Goal: Information Seeking & Learning: Understand process/instructions

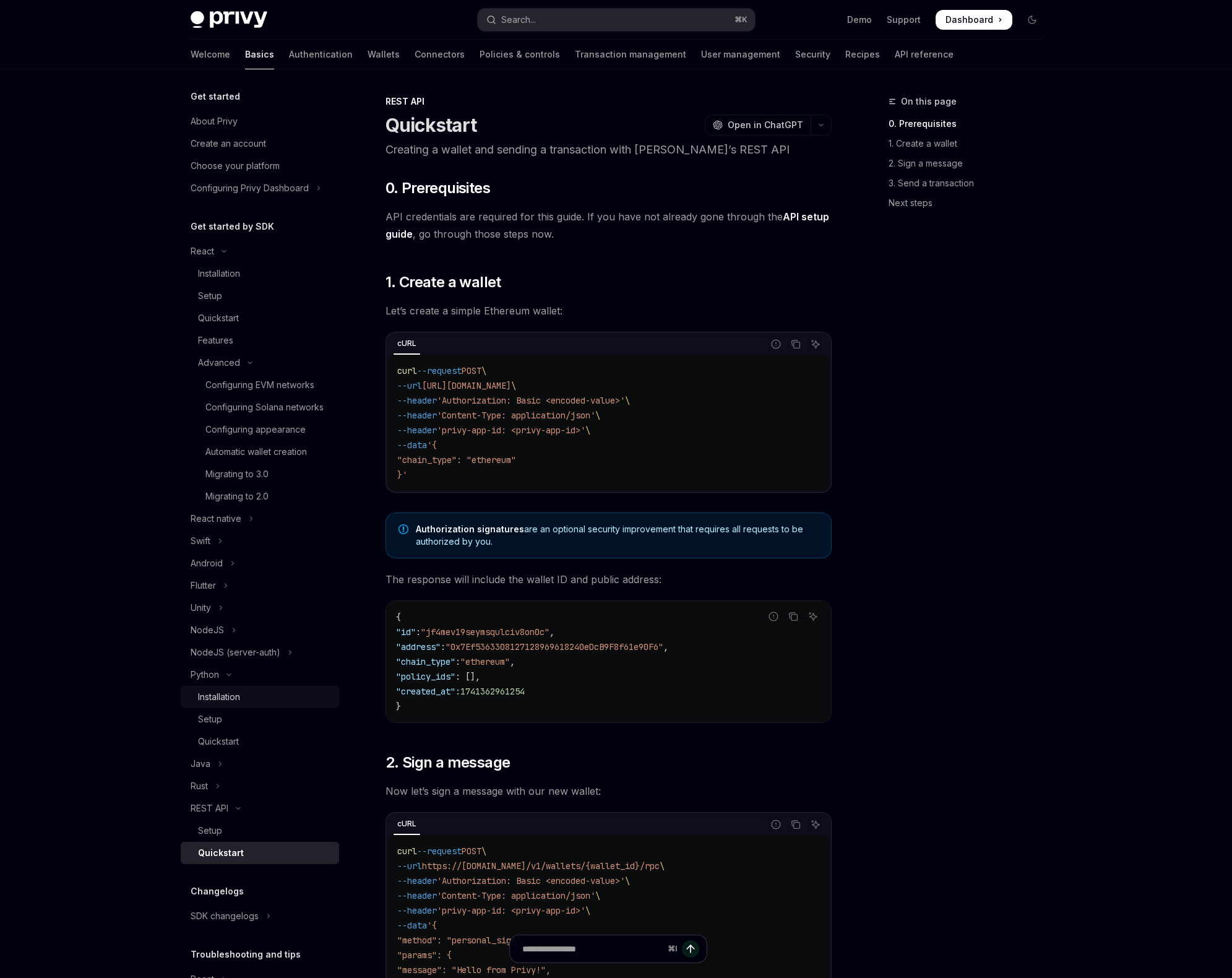
click at [252, 704] on div "Installation" at bounding box center [264, 697] width 134 height 15
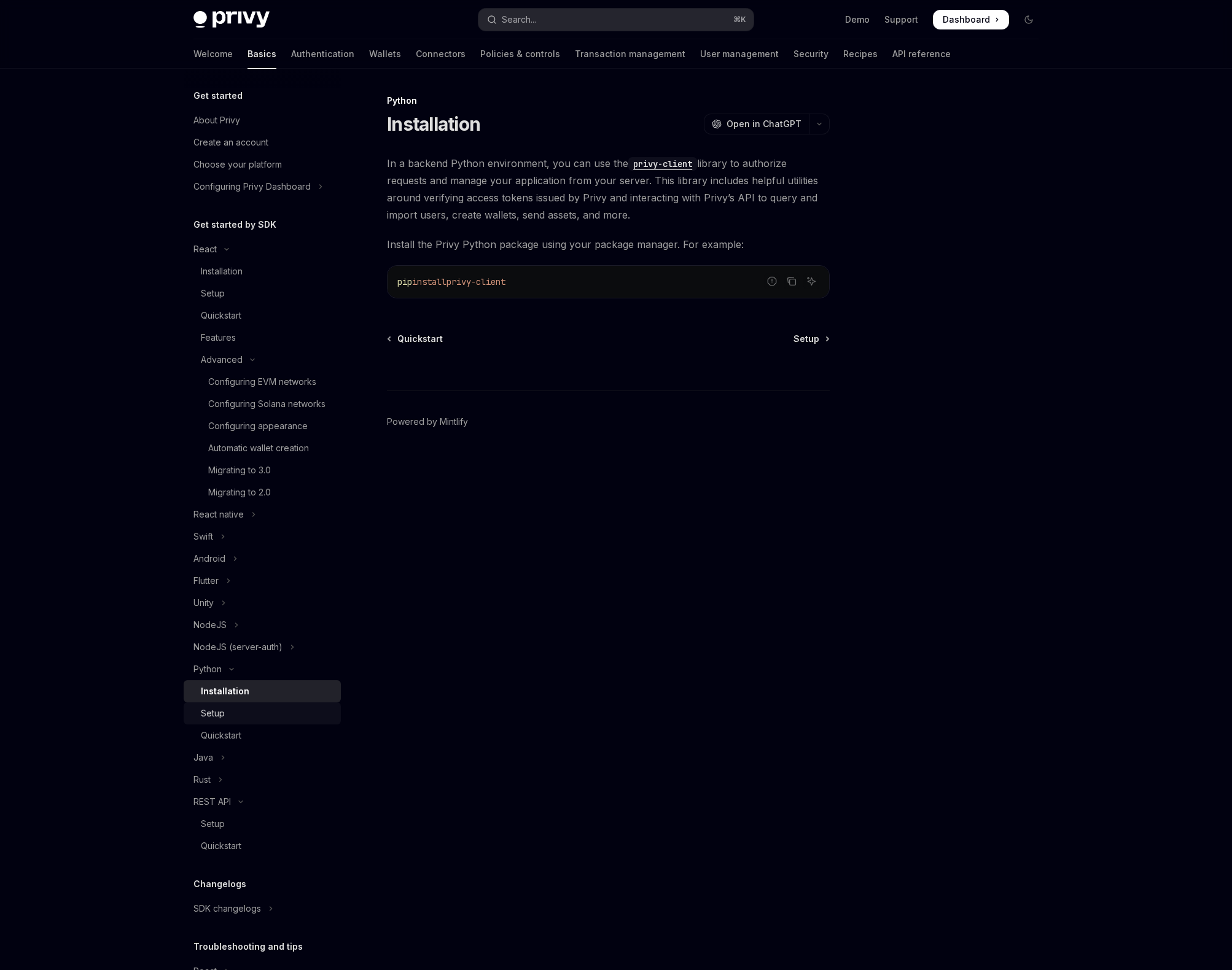
click at [255, 721] on div "Setup" at bounding box center [267, 713] width 133 height 15
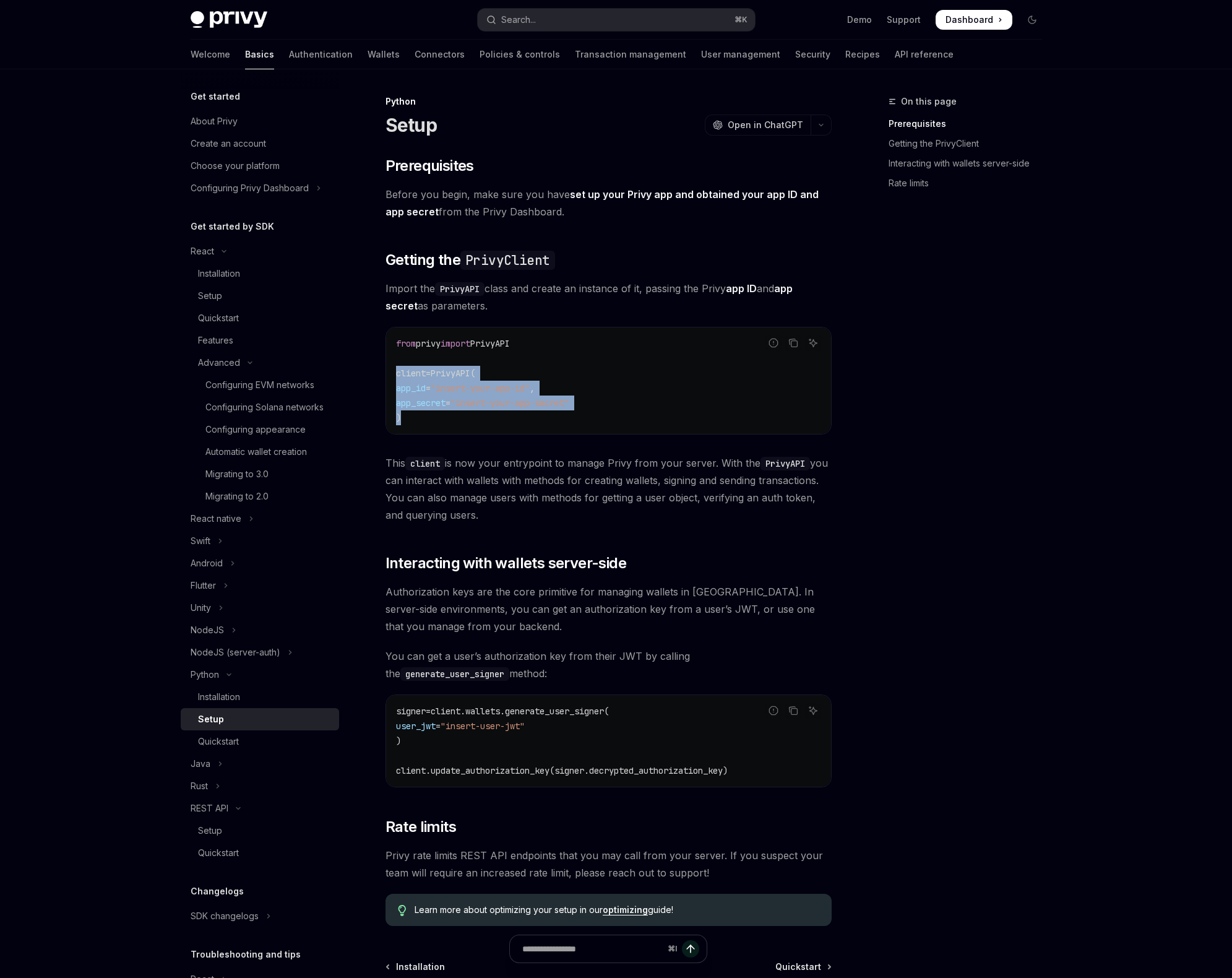
drag, startPoint x: 419, startPoint y: 414, endPoint x: 384, endPoint y: 371, distance: 55.4
click at [384, 371] on div "Python Setup OpenAI Open in ChatGPT OpenAI Open in ChatGPT ​ Prerequisites Befo…" at bounding box center [493, 610] width 683 height 1032
copy code "client = PrivyAPI( app_id = "insert-your-app-id" , app_secret = "insert-your-ap…"
click at [529, 392] on span ""insert-your-app-id"" at bounding box center [480, 388] width 99 height 11
drag, startPoint x: 545, startPoint y: 343, endPoint x: 390, endPoint y: 339, distance: 155.1
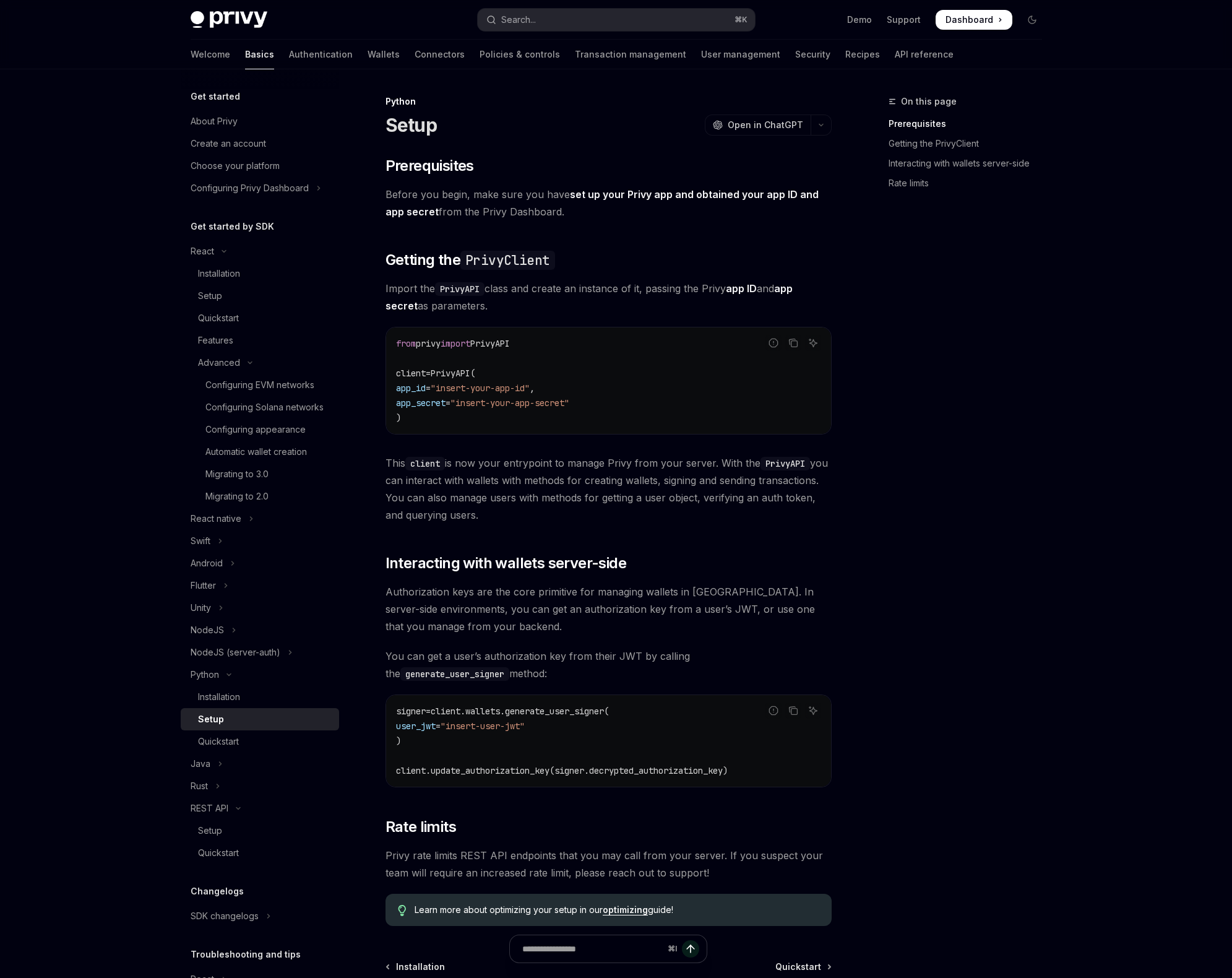
click at [390, 339] on div "from privy import PrivyAPI client = PrivyAPI( app_id = "insert-your-app-id" , a…" at bounding box center [609, 380] width 445 height 107
copy span "from privy import PrivyAPI"
click at [605, 486] on span "This client is now your entrypoint to manage Privy from your server. With the P…" at bounding box center [609, 489] width 446 height 69
click at [260, 749] on div "Quickstart" at bounding box center [264, 741] width 134 height 15
type textarea "*"
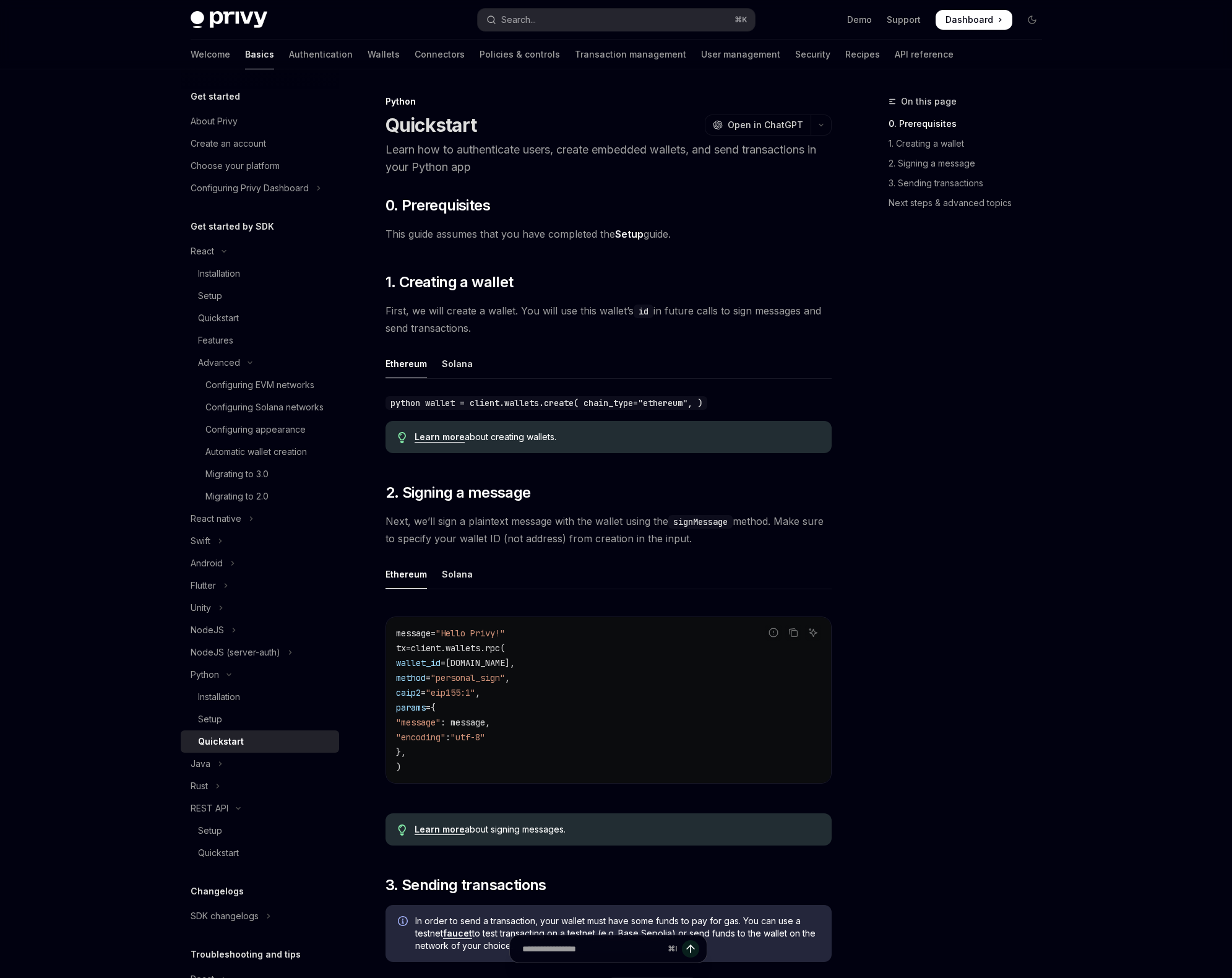
click at [614, 402] on code "python wallet = client.wallets.create( chain_type="ethereum", )" at bounding box center [546, 403] width 322 height 13
copy code "chain_type"
click at [652, 527] on span "Next, we’ll sign a plaintext message with the wallet using the signMessage meth…" at bounding box center [609, 530] width 446 height 35
click at [669, 398] on code "python wallet = client.wallets.create( chain_type="ethereum", )" at bounding box center [546, 403] width 322 height 13
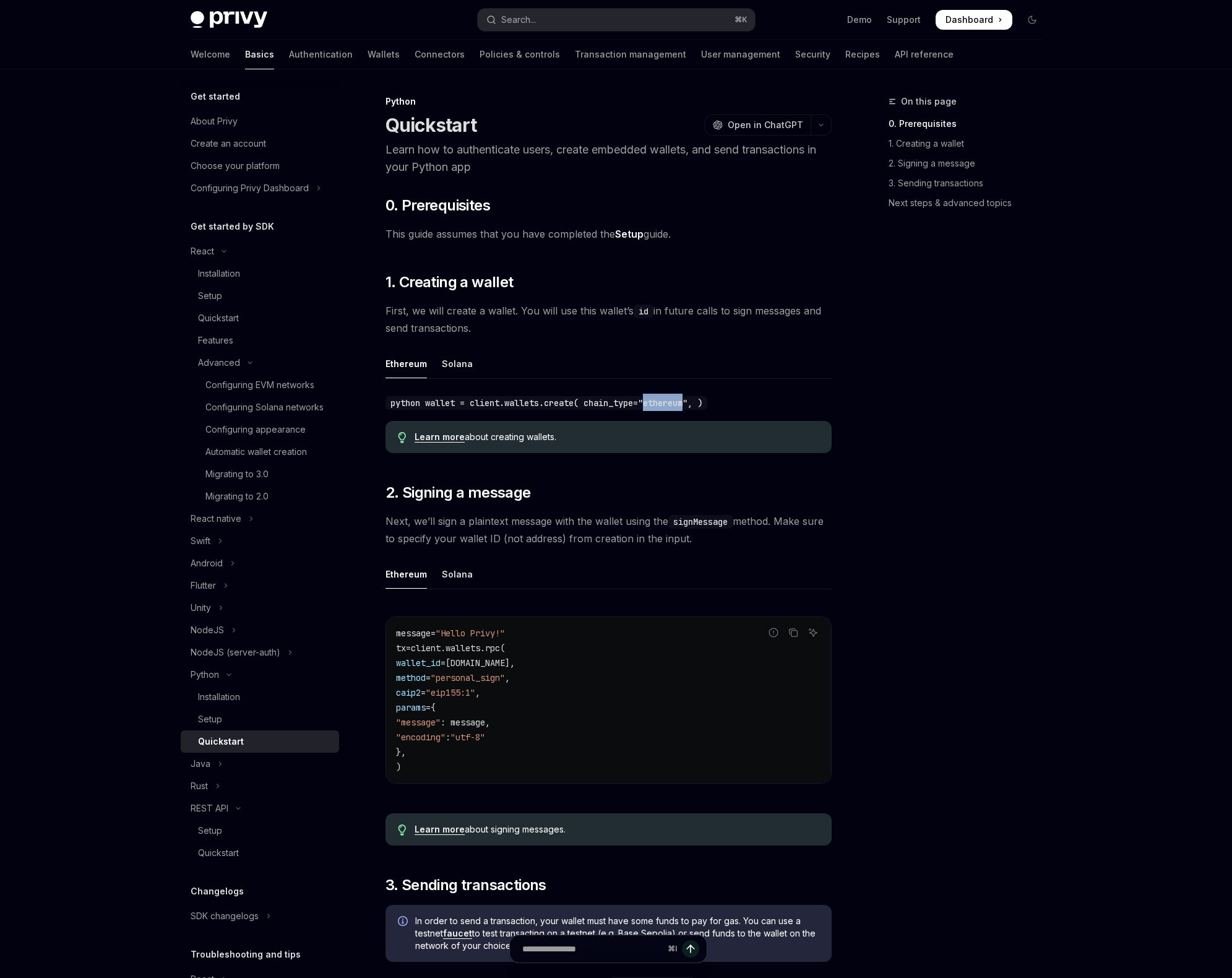
click at [669, 398] on code "python wallet = client.wallets.create( chain_type="ethereum", )" at bounding box center [546, 403] width 322 height 13
copy code "ethereum"
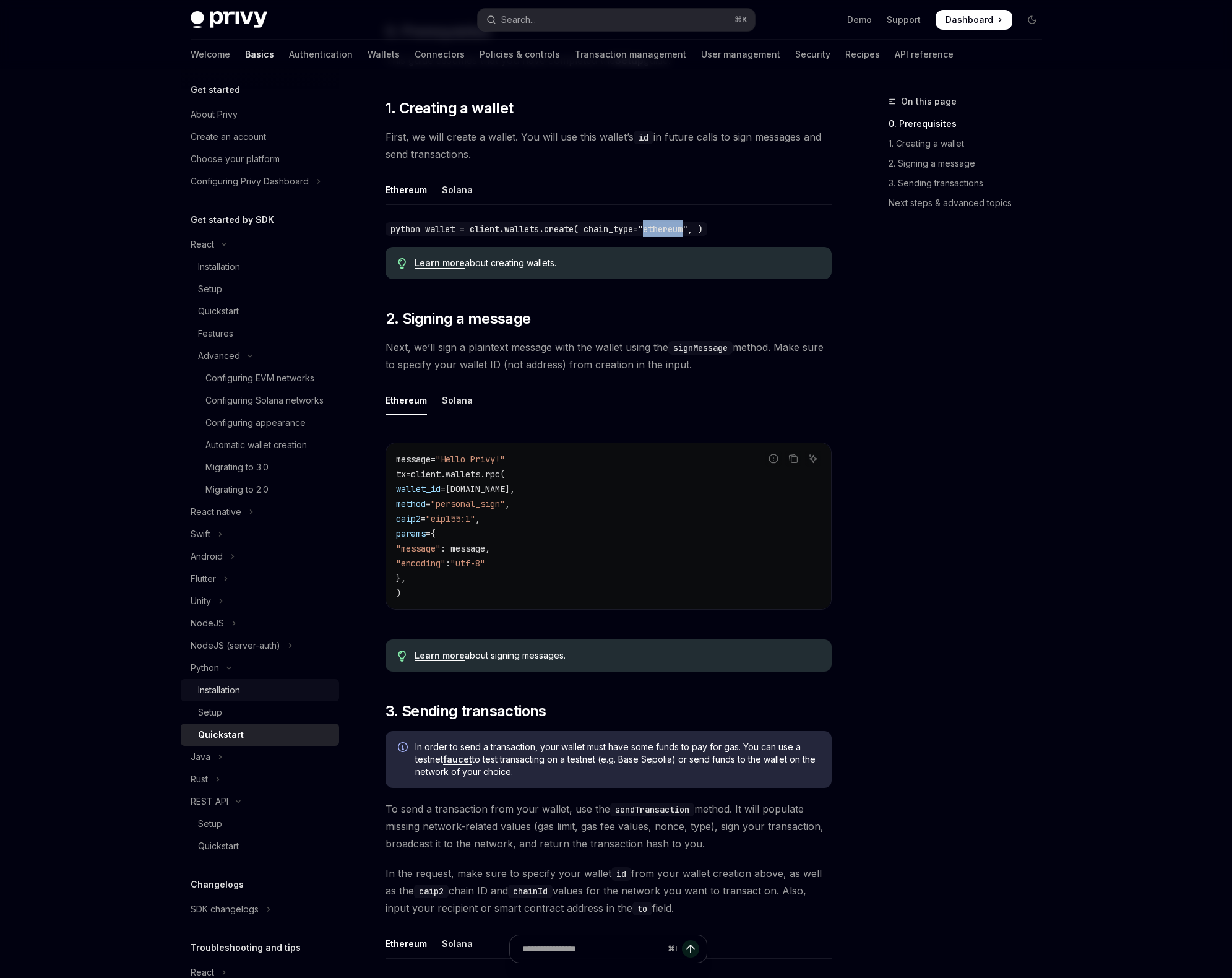
scroll to position [81, 0]
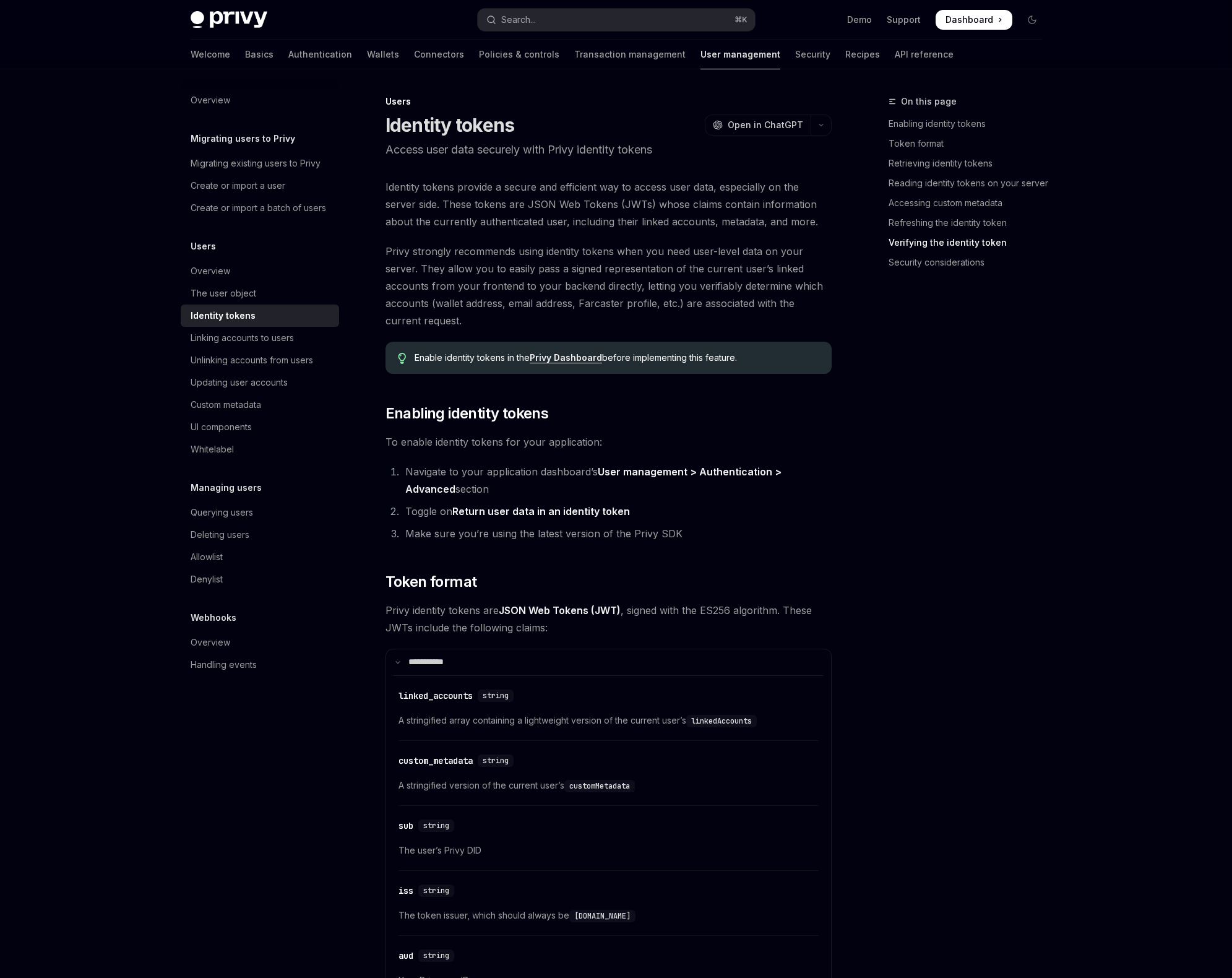
scroll to position [3358, 0]
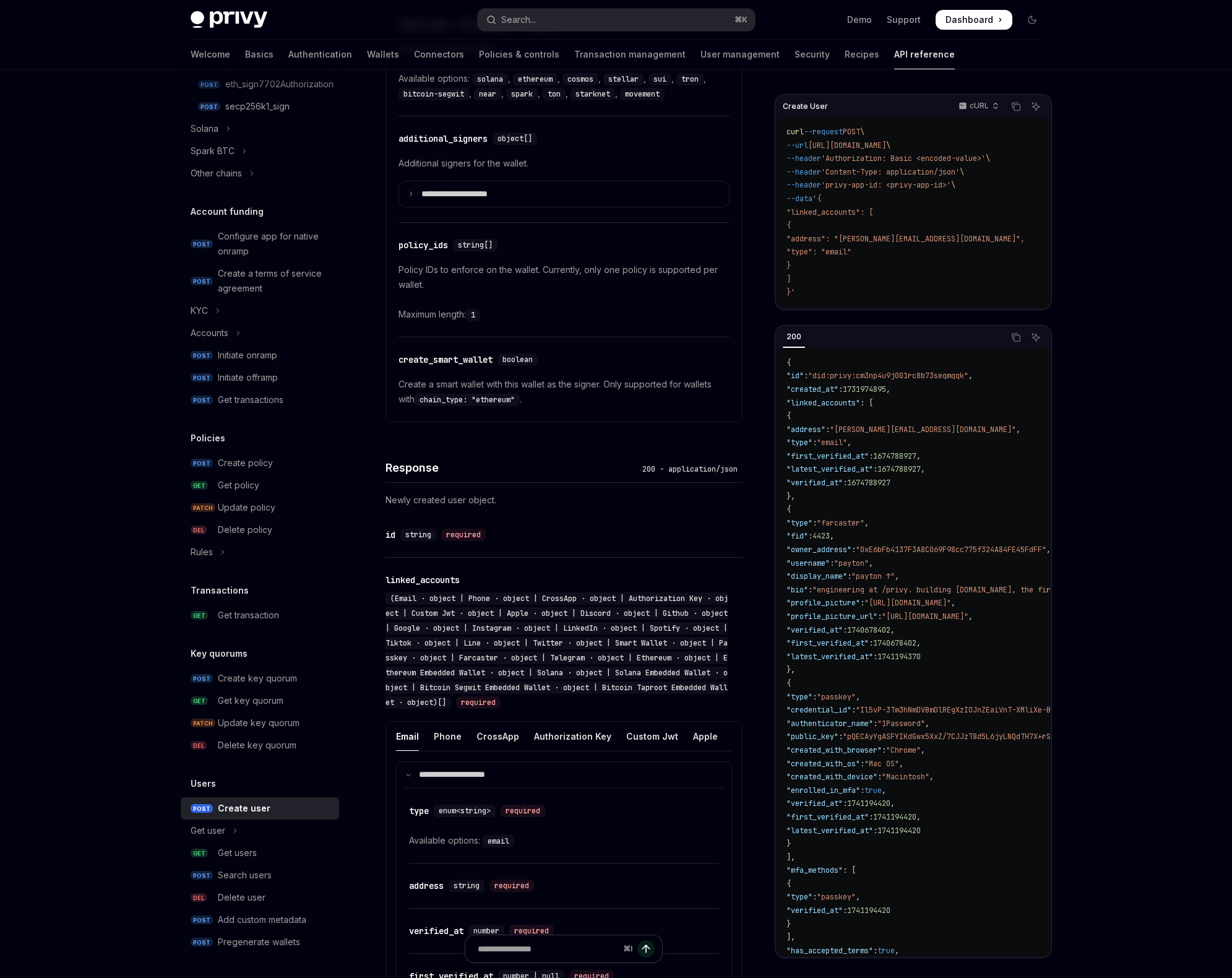
scroll to position [879, 0]
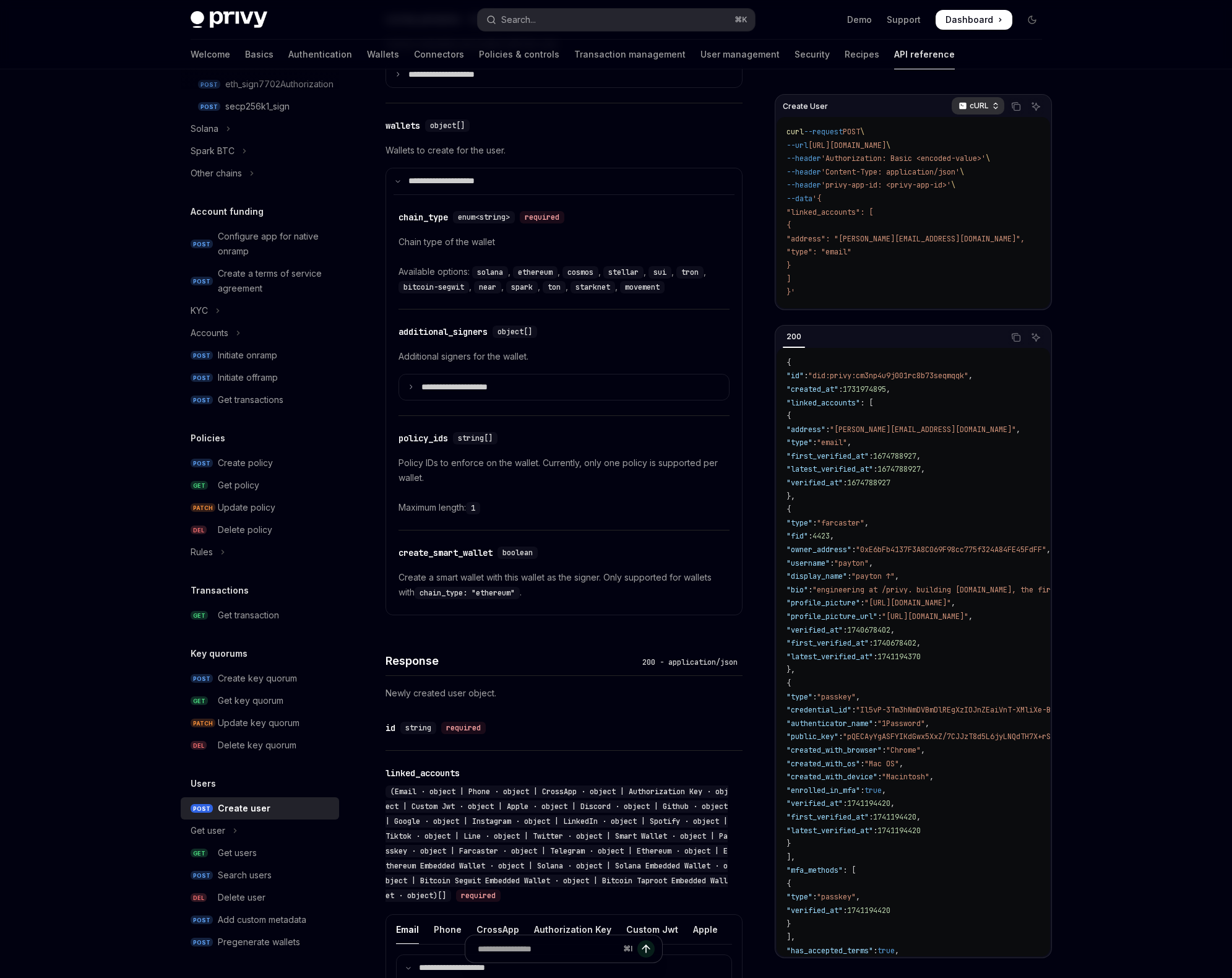
click at [974, 107] on p "cURL" at bounding box center [979, 105] width 19 height 10
click at [967, 141] on div "Python" at bounding box center [951, 146] width 65 height 10
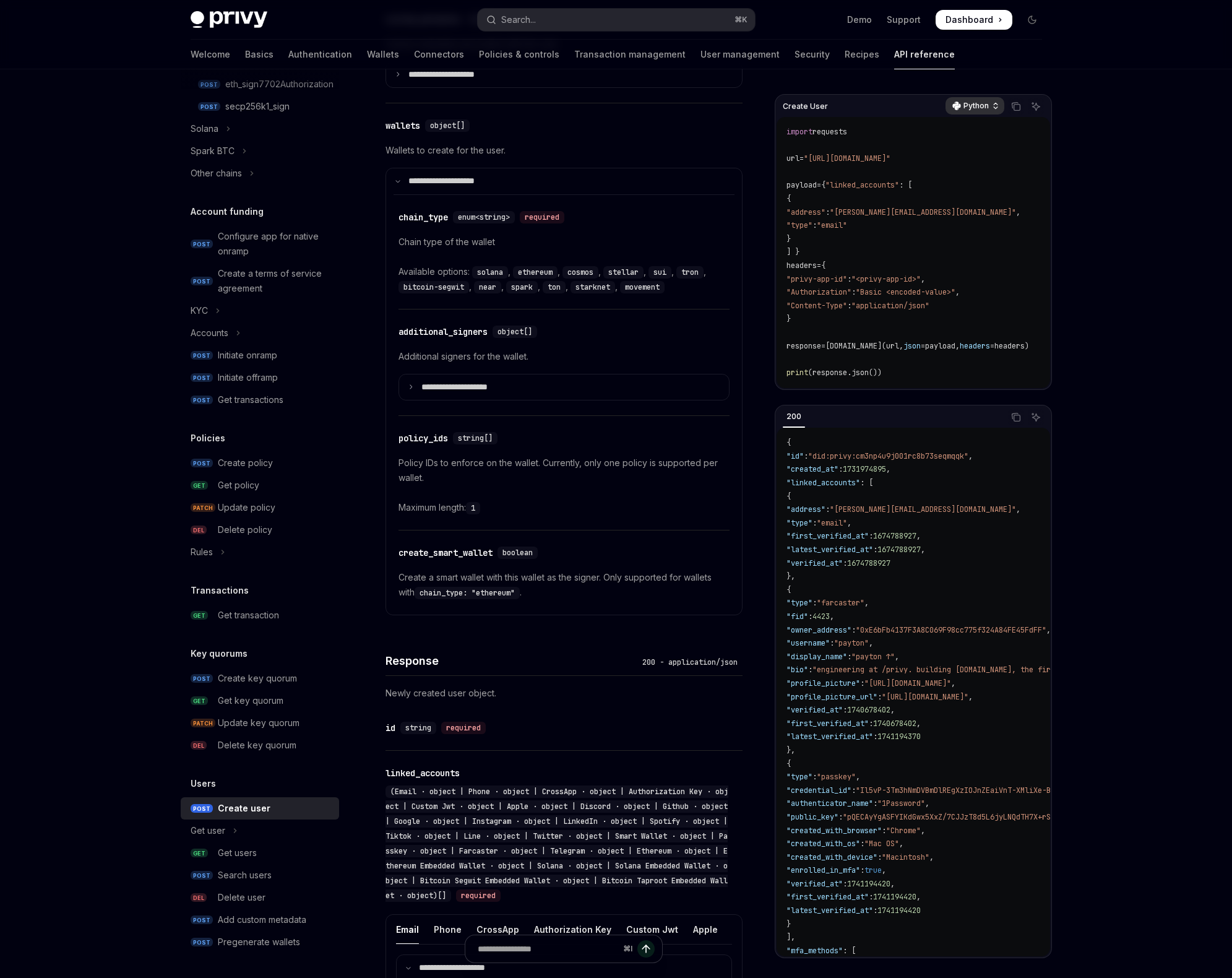
click at [980, 104] on p "Python" at bounding box center [976, 105] width 25 height 10
click at [967, 105] on p "Python" at bounding box center [976, 105] width 25 height 10
click at [1081, 226] on div "Skip to main content Privy Docs home page Search... ⌘ K Demo Support Dashboard …" at bounding box center [616, 525] width 1232 height 2808
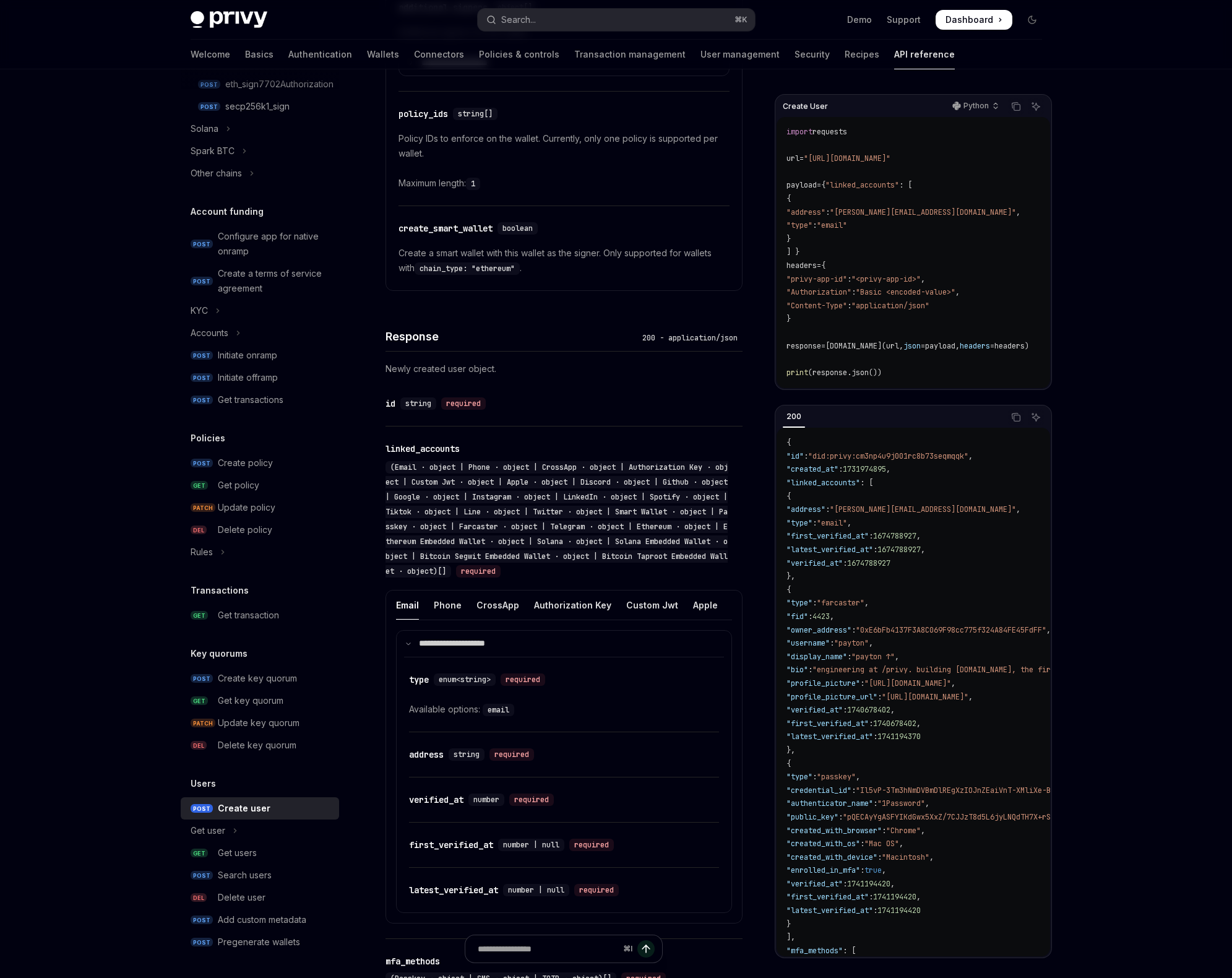
scroll to position [1189, 0]
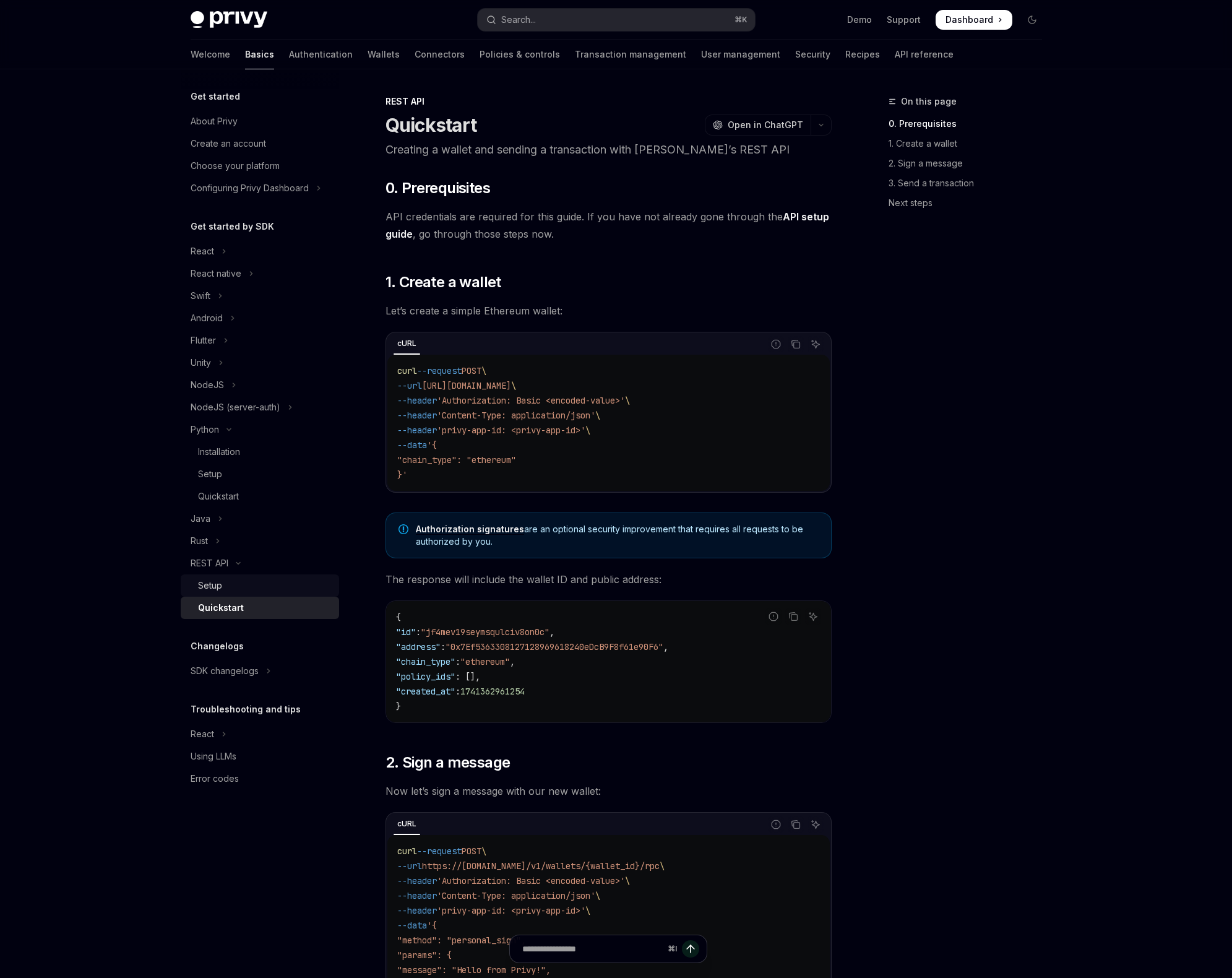
click at [252, 588] on div "Setup" at bounding box center [264, 586] width 134 height 15
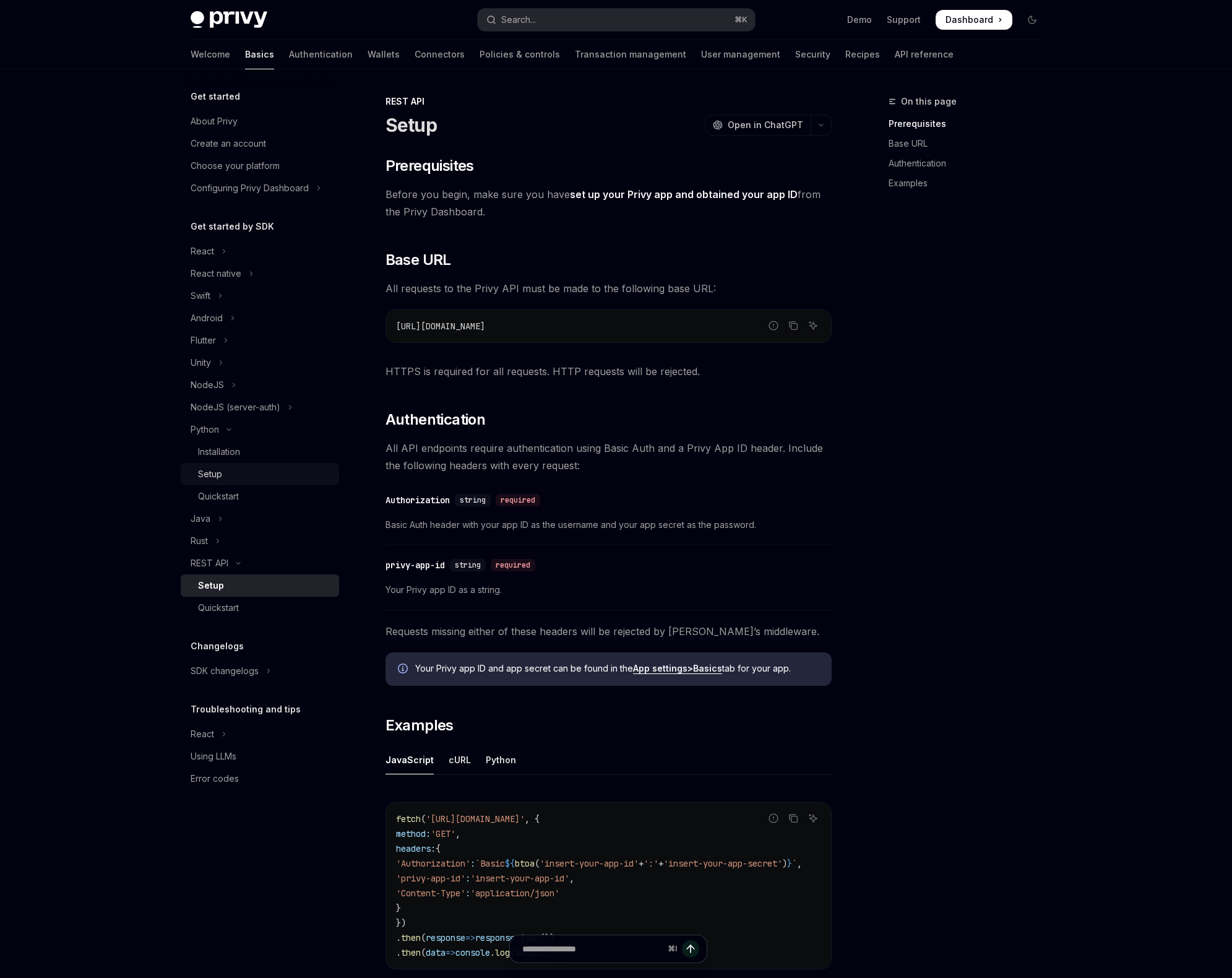
click at [233, 482] on link "Setup" at bounding box center [260, 474] width 158 height 22
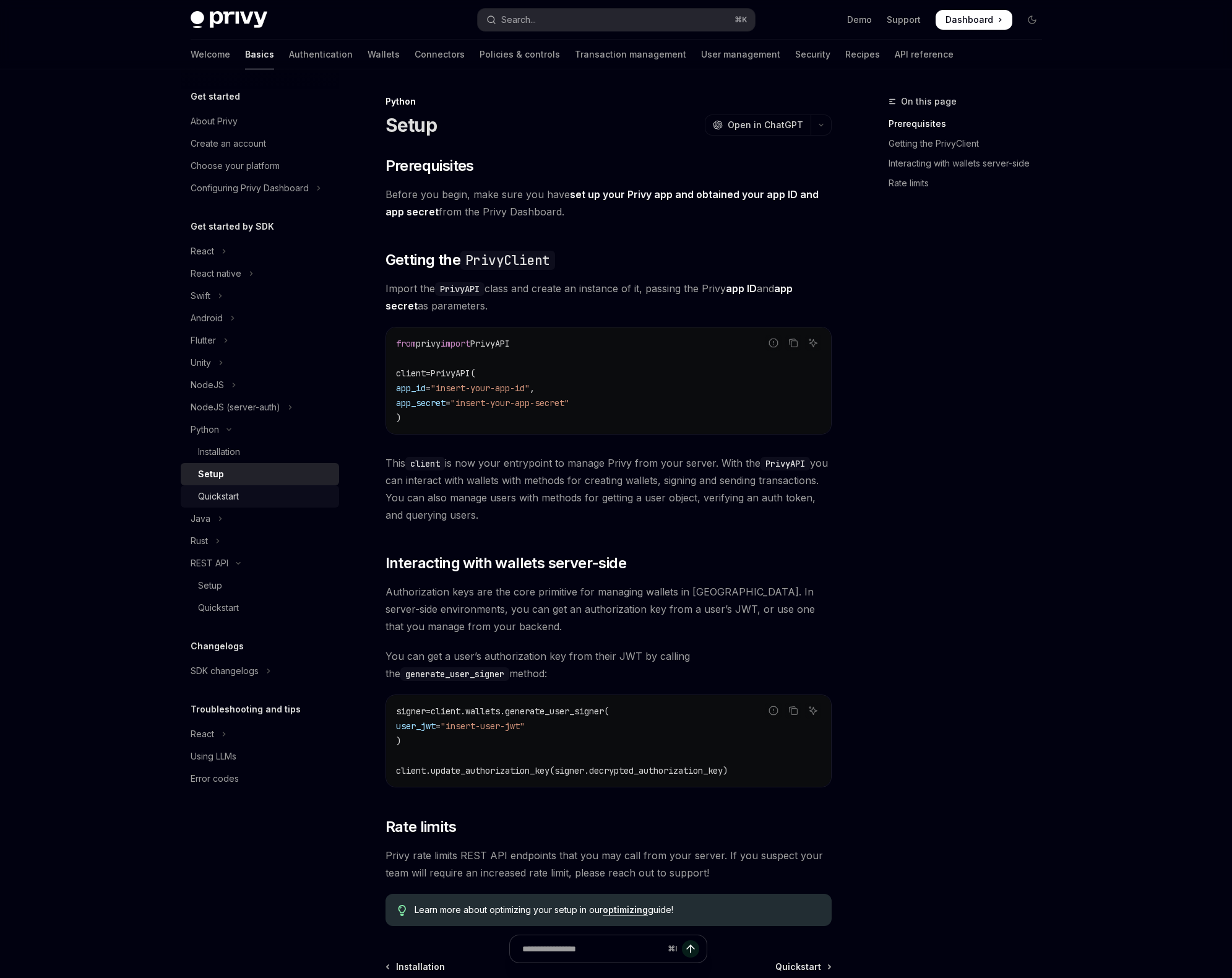
click at [234, 495] on div "Quickstart" at bounding box center [218, 496] width 41 height 15
type textarea "*"
